Goal: Find contact information: Find contact information

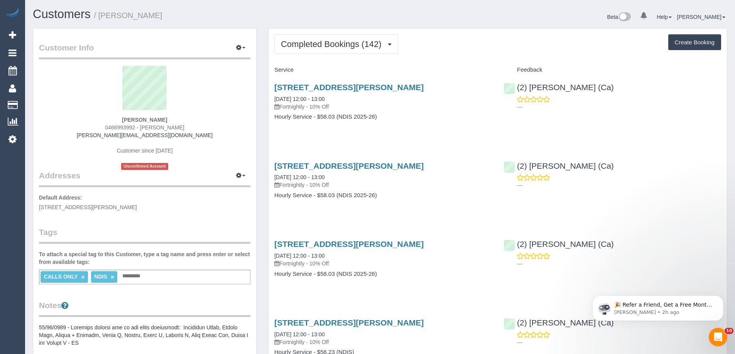
click at [129, 123] on strong "[PERSON_NAME]" at bounding box center [144, 120] width 45 height 6
copy strong "[PERSON_NAME]"
click at [159, 121] on strong "[PERSON_NAME]" at bounding box center [144, 120] width 45 height 6
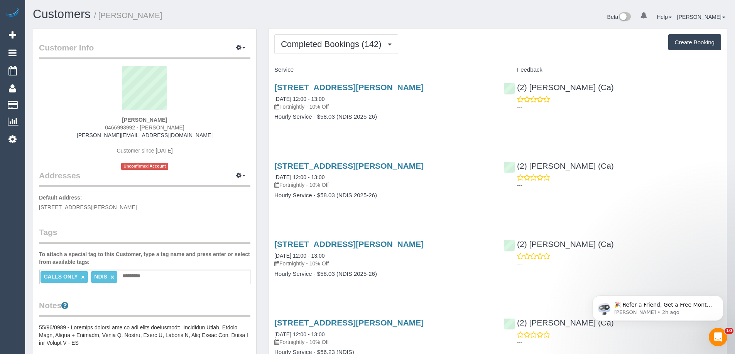
copy strong "[PERSON_NAME]"
drag, startPoint x: 118, startPoint y: 134, endPoint x: 186, endPoint y: 135, distance: 68.3
click at [186, 135] on div "[PERSON_NAME] 0466993992 - Zlatko [EMAIL_ADDRESS][DOMAIN_NAME] Customer since […" at bounding box center [144, 118] width 211 height 104
copy link "[PERSON_NAME][EMAIL_ADDRESS][DOMAIN_NAME]"
